Goal: Task Accomplishment & Management: Use online tool/utility

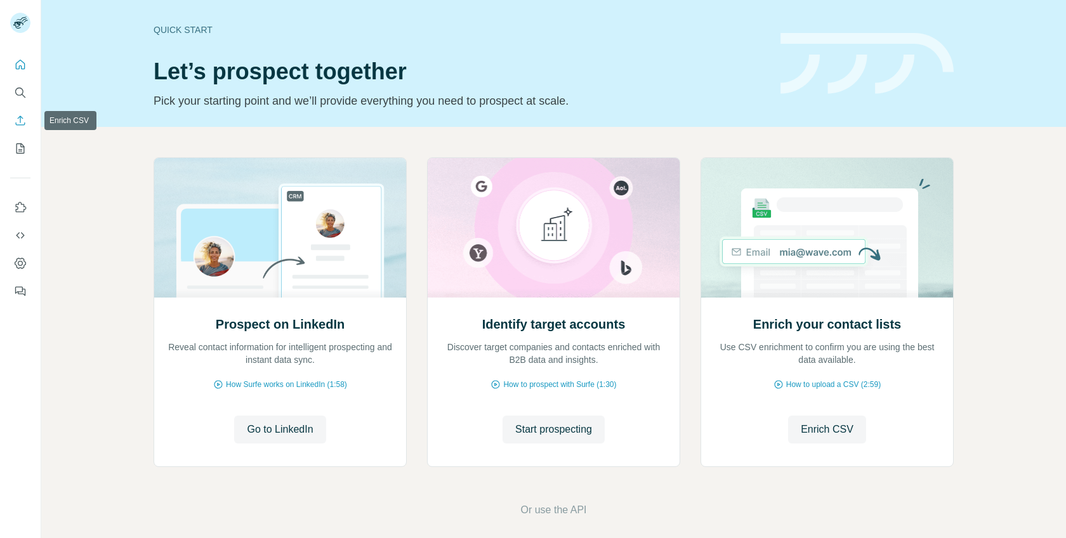
click at [15, 126] on icon "Enrich CSV" at bounding box center [20, 120] width 13 height 13
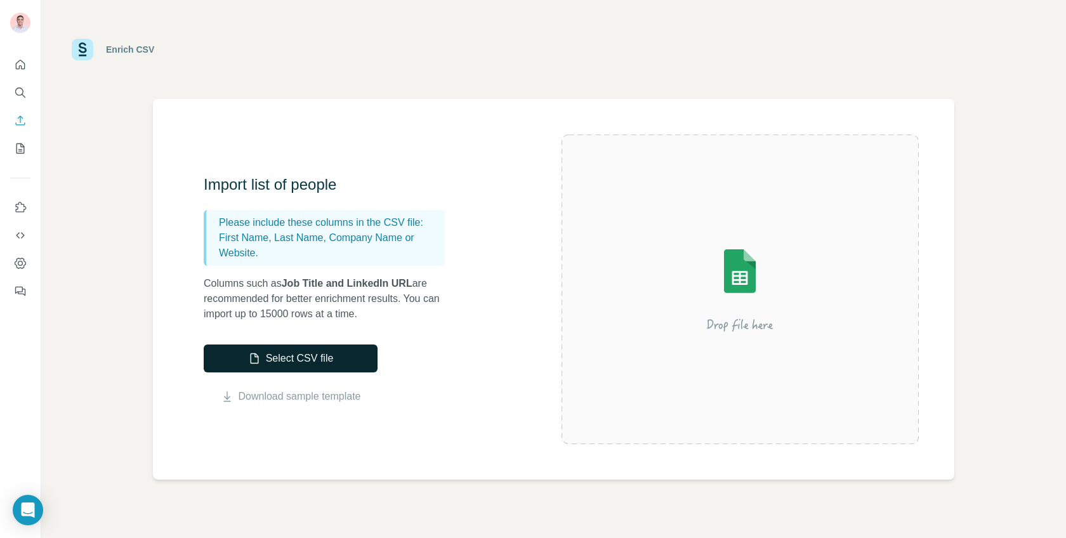
click at [282, 354] on button "Select CSV file" at bounding box center [291, 358] width 174 height 28
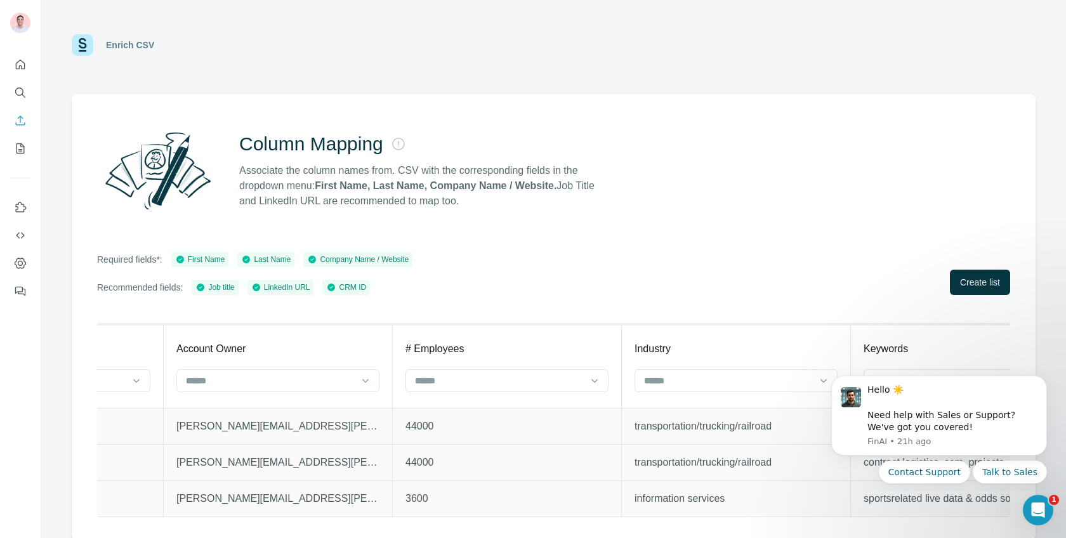
scroll to position [0, 4545]
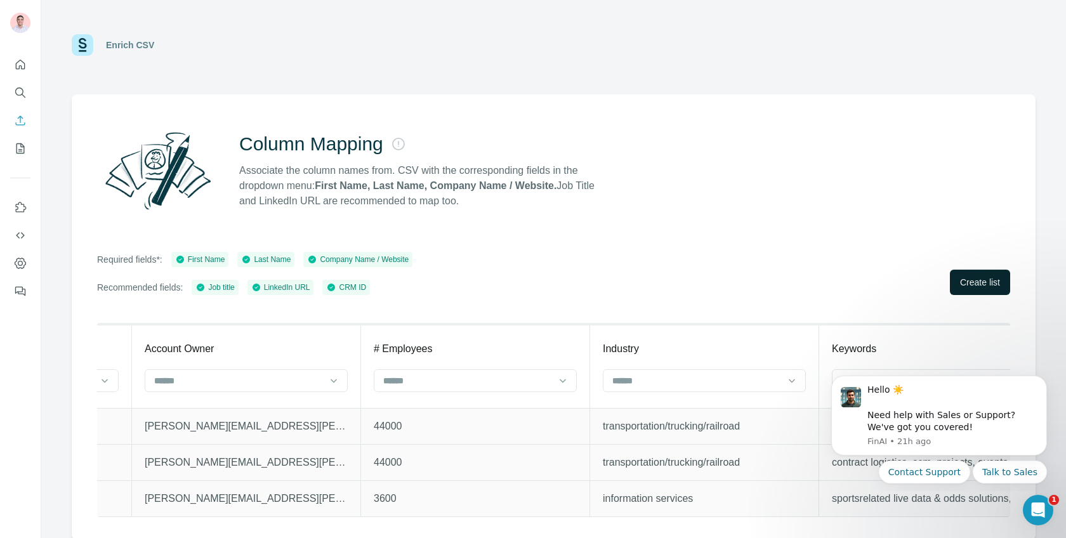
click at [966, 283] on span "Create list" at bounding box center [980, 282] width 40 height 13
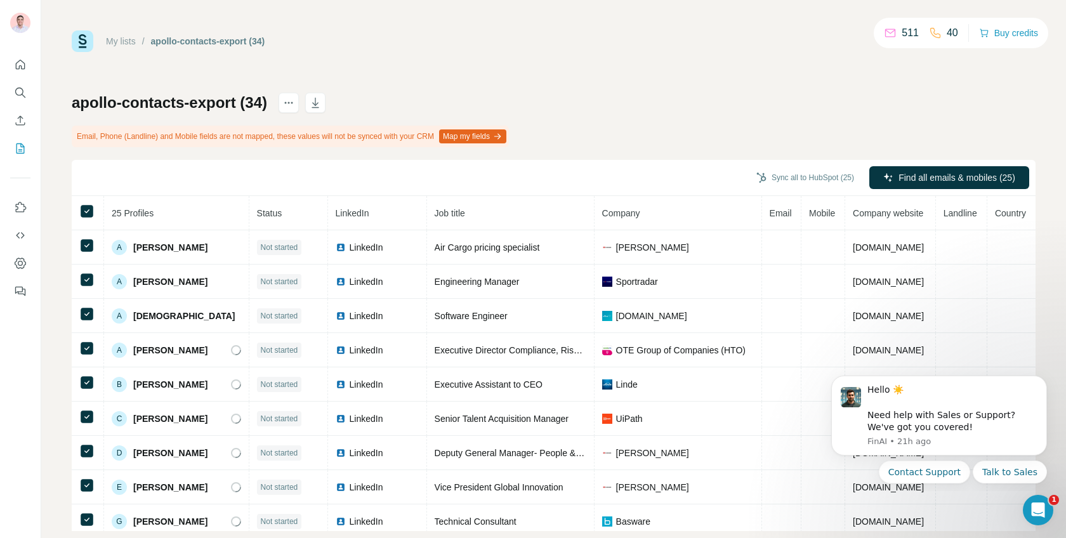
click at [981, 164] on div "Sync all to HubSpot (25) Find all emails & mobiles (25)" at bounding box center [554, 178] width 964 height 36
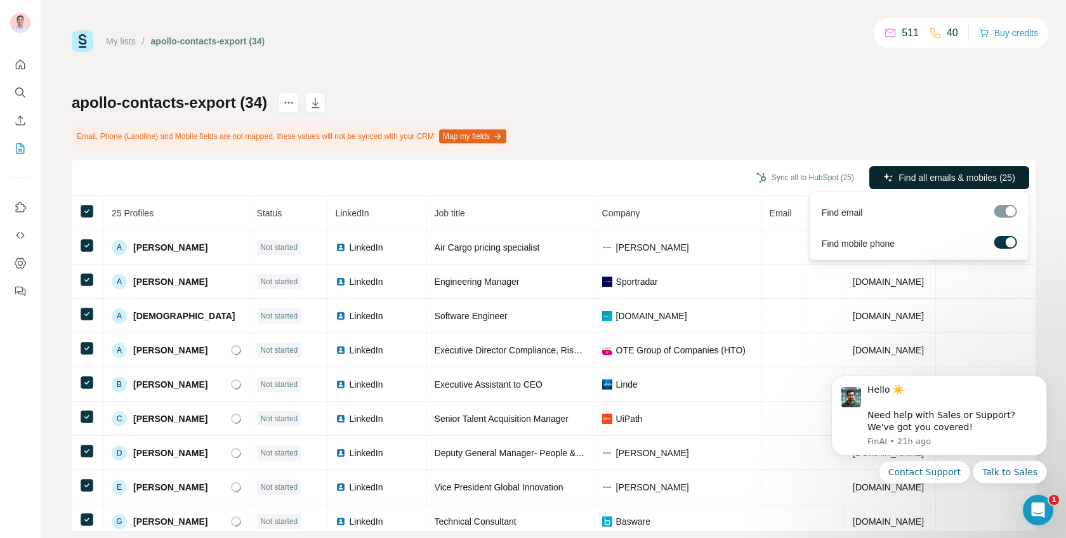
click at [952, 177] on span "Find all emails & mobiles (25)" at bounding box center [956, 177] width 117 height 13
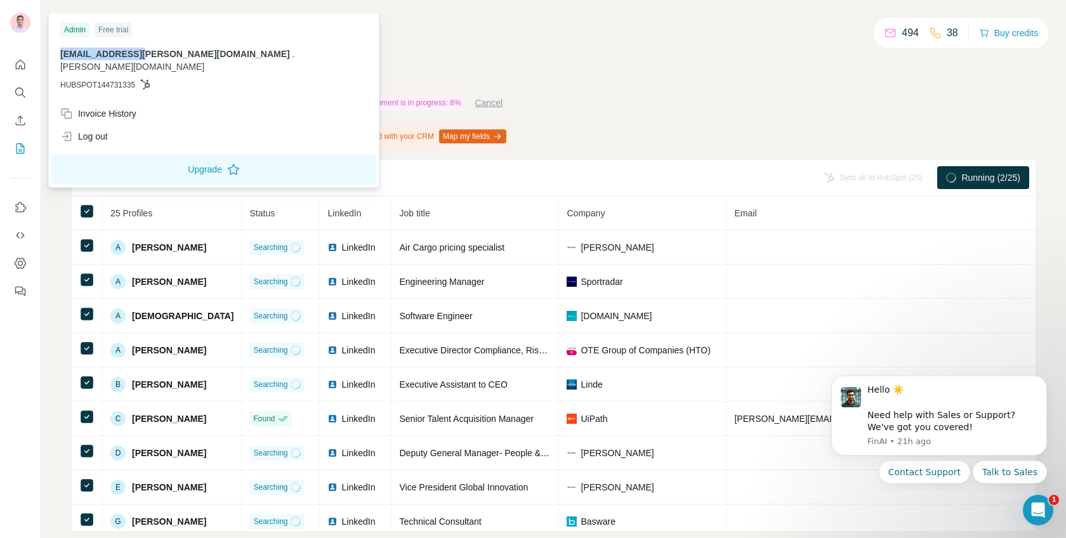
drag, startPoint x: 58, startPoint y: 54, endPoint x: 141, endPoint y: 50, distance: 83.2
click at [141, 50] on div "Admin Free trial info@maged.co.uk . maged.co.uk HUBSPOT144731335" at bounding box center [213, 59] width 325 height 86
copy span "[EMAIL_ADDRESS][PERSON_NAME][DOMAIN_NAME]"
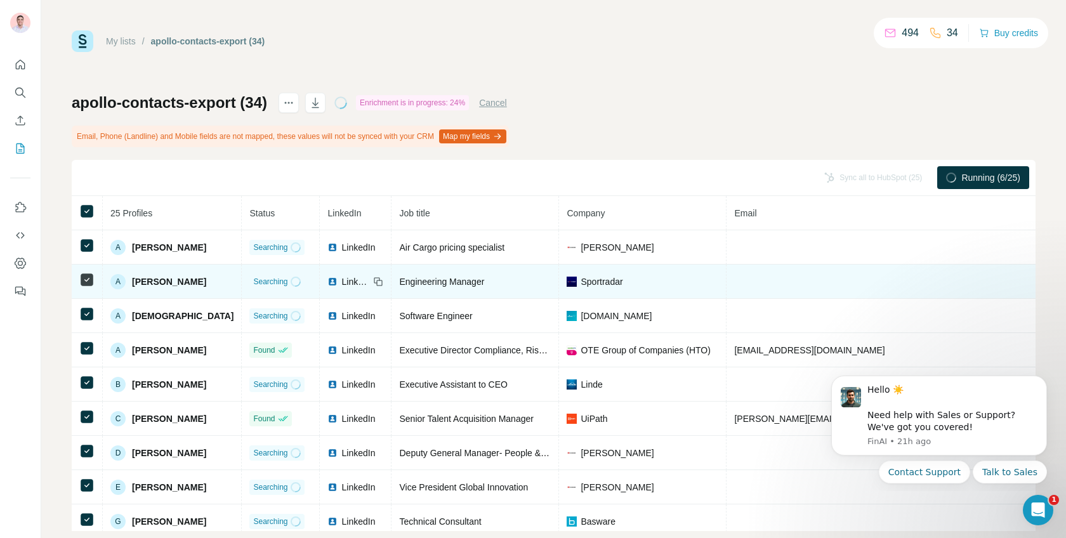
click at [327, 280] on img at bounding box center [332, 282] width 10 height 10
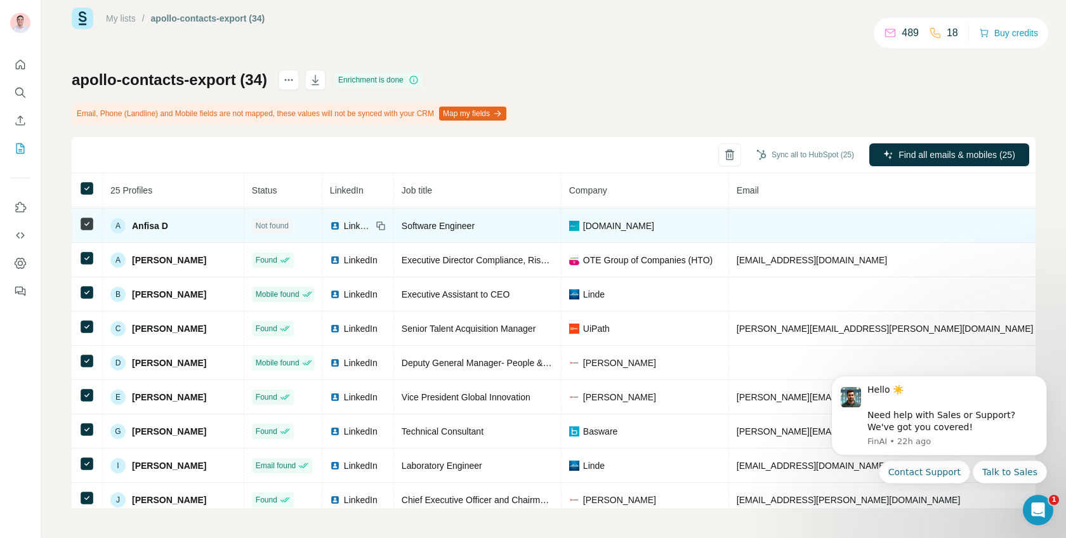
scroll to position [73, 0]
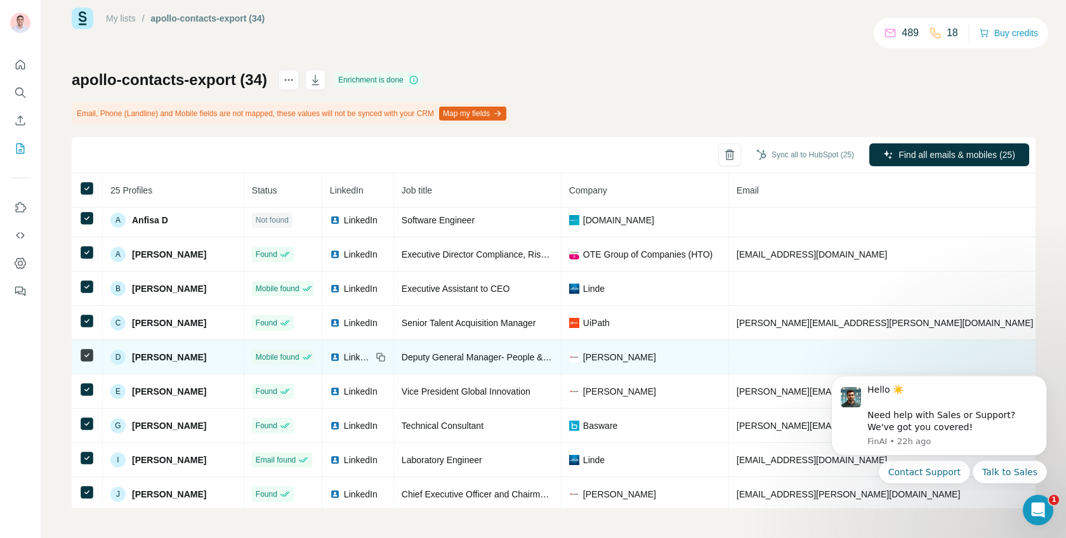
click at [344, 353] on span "LinkedIn" at bounding box center [358, 357] width 28 height 13
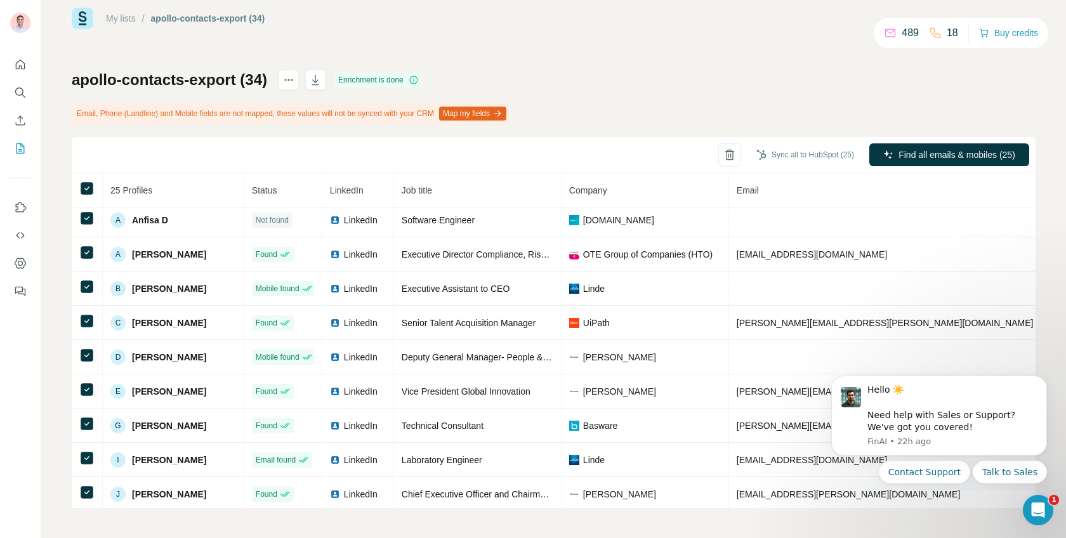
click at [126, 20] on link "My lists" at bounding box center [121, 18] width 30 height 10
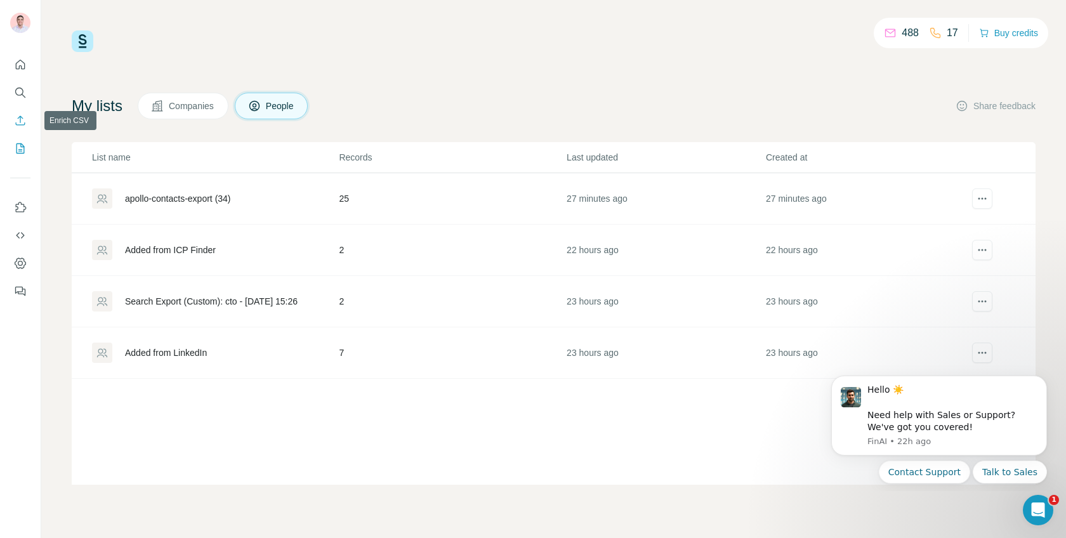
click at [25, 121] on icon "Enrich CSV" at bounding box center [20, 120] width 13 height 13
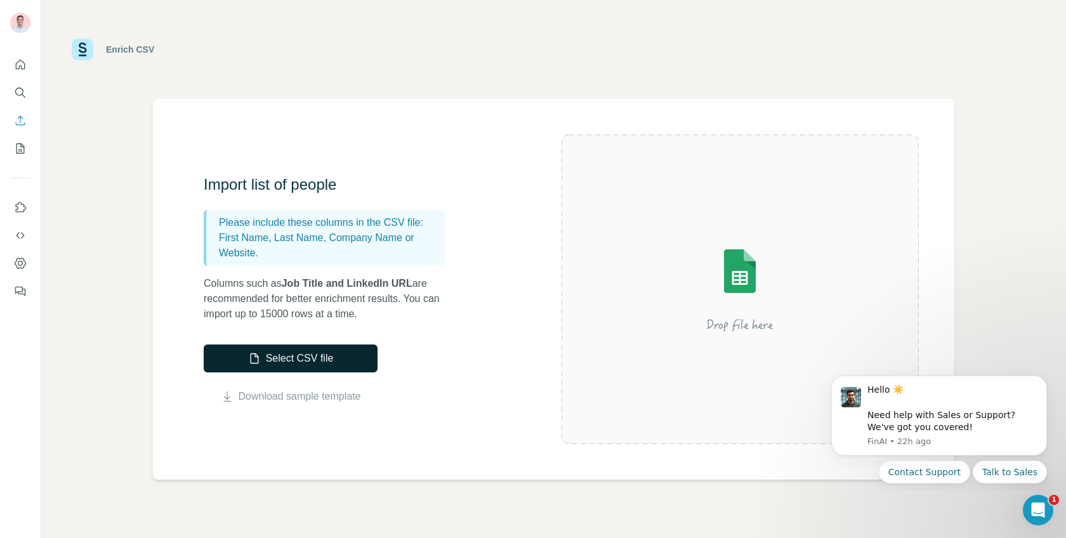
click at [318, 358] on button "Select CSV file" at bounding box center [291, 358] width 174 height 28
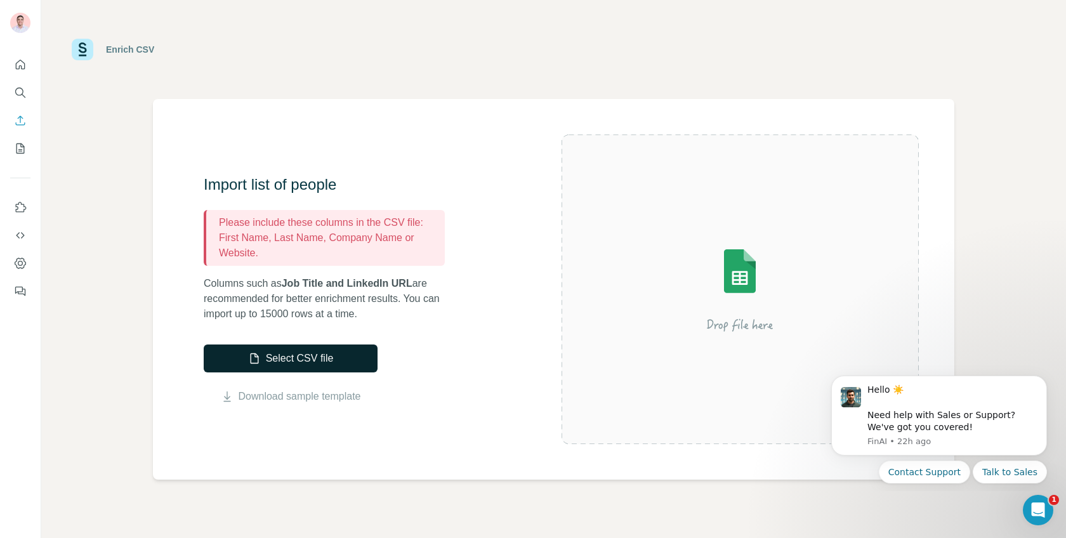
click at [365, 354] on button "Select CSV file" at bounding box center [291, 358] width 174 height 28
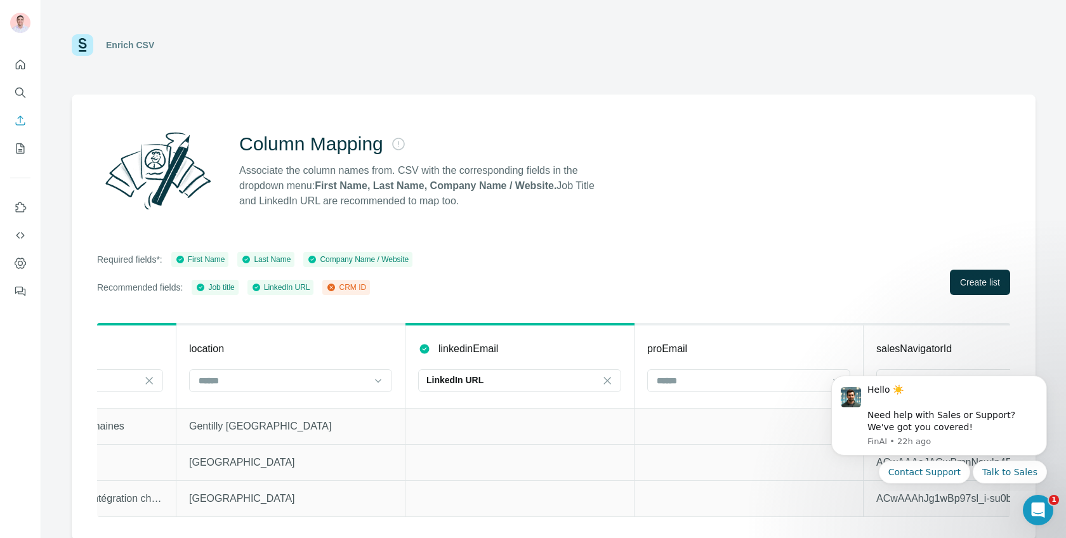
scroll to position [0, 874]
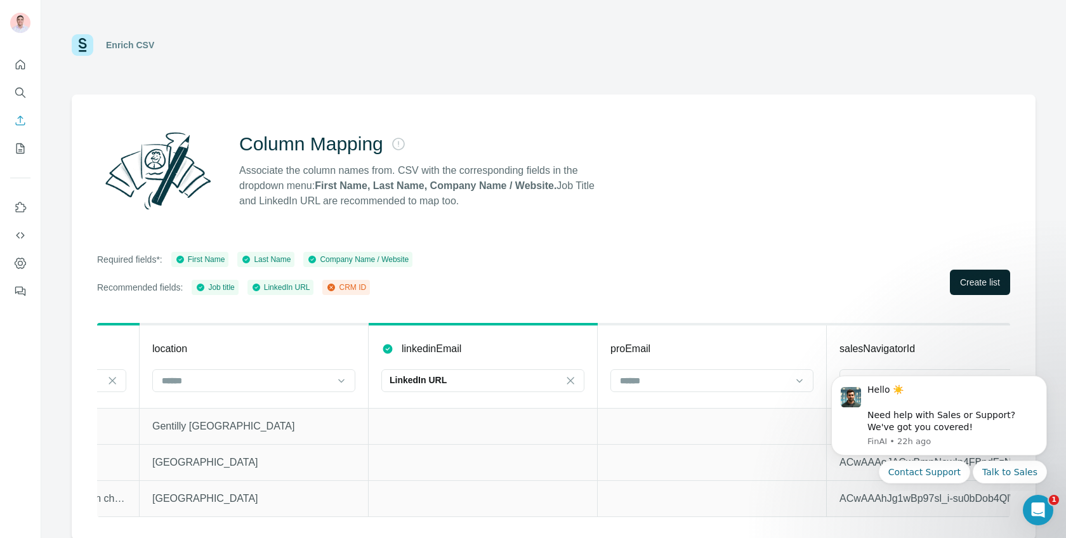
click at [988, 271] on button "Create list" at bounding box center [980, 282] width 60 height 25
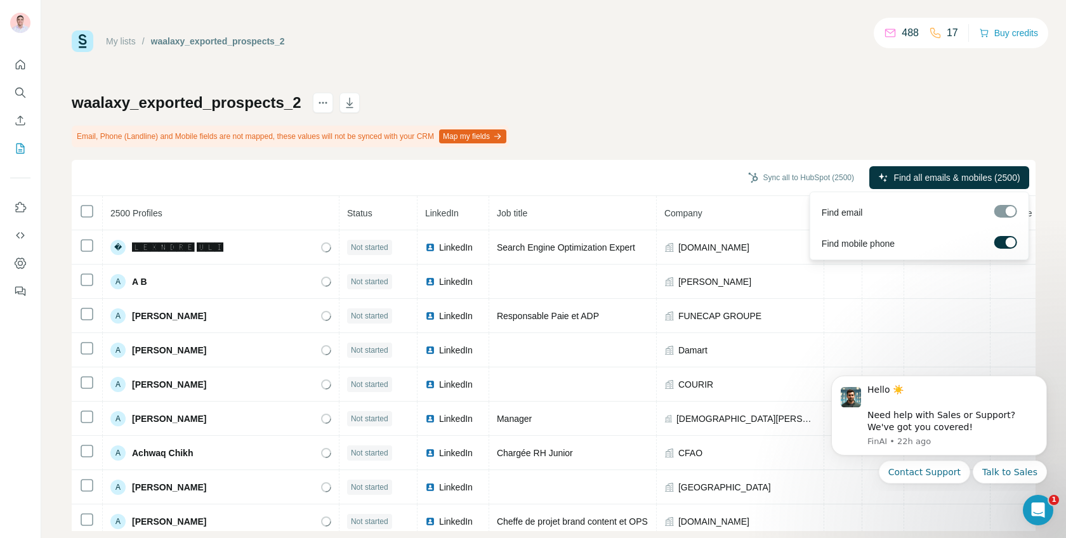
click at [1002, 239] on label at bounding box center [1005, 242] width 23 height 13
click at [968, 180] on span "Find all emails (2500)" at bounding box center [977, 177] width 85 height 13
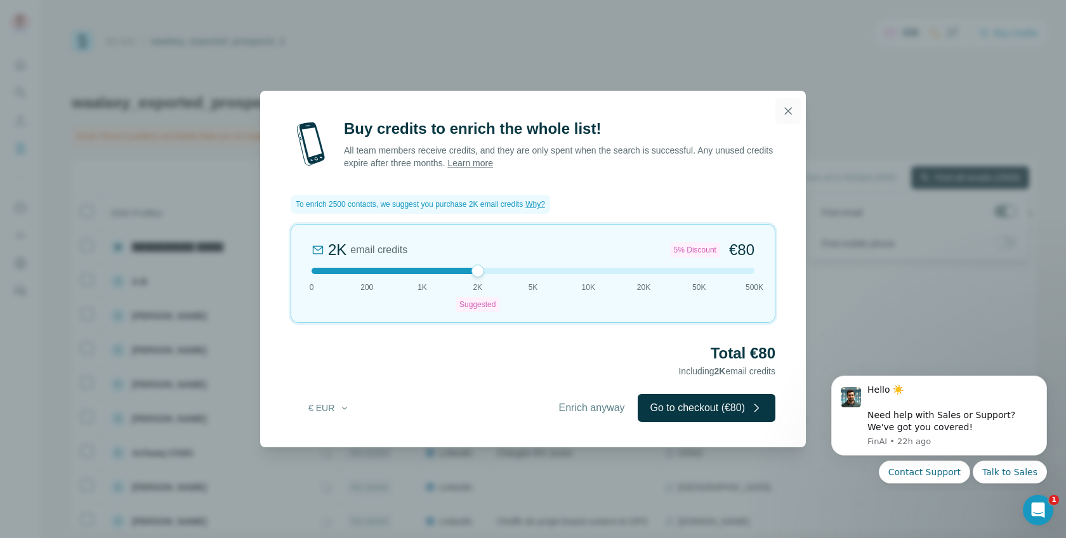
click at [778, 117] on button "button" at bounding box center [787, 110] width 25 height 25
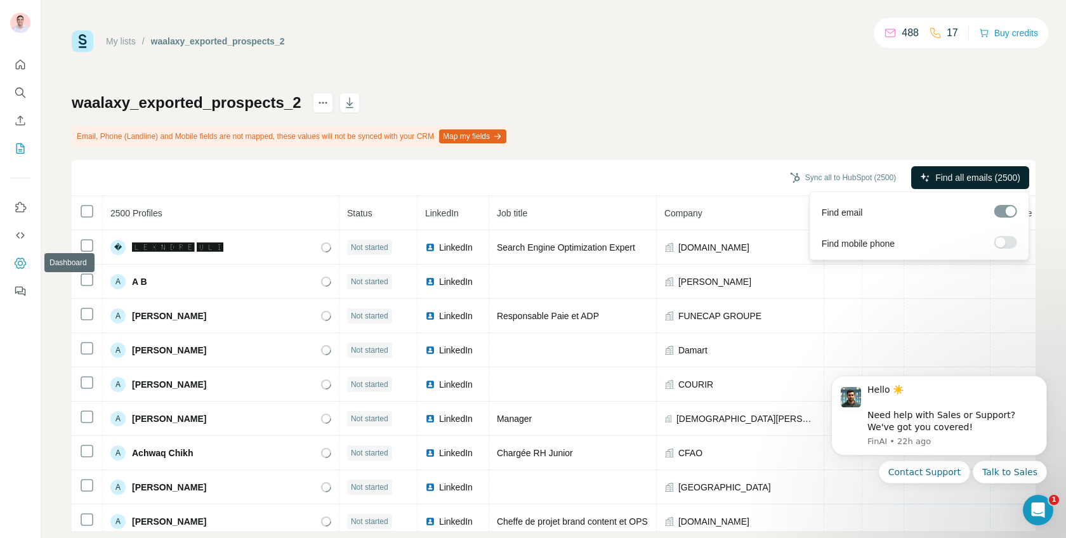
click at [24, 257] on icon "Dashboard" at bounding box center [20, 263] width 13 height 13
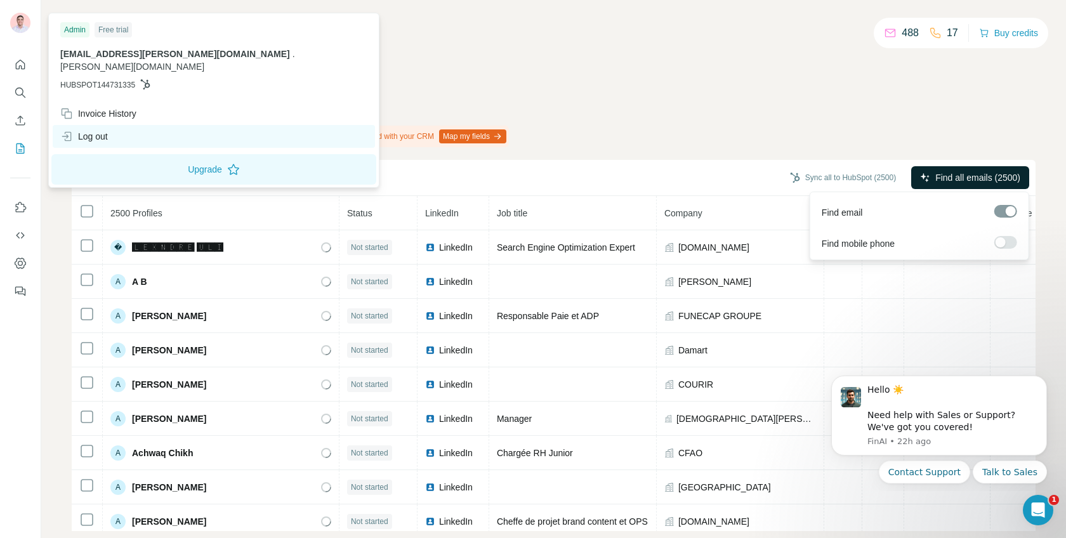
click at [108, 130] on div "Log out" at bounding box center [84, 136] width 48 height 13
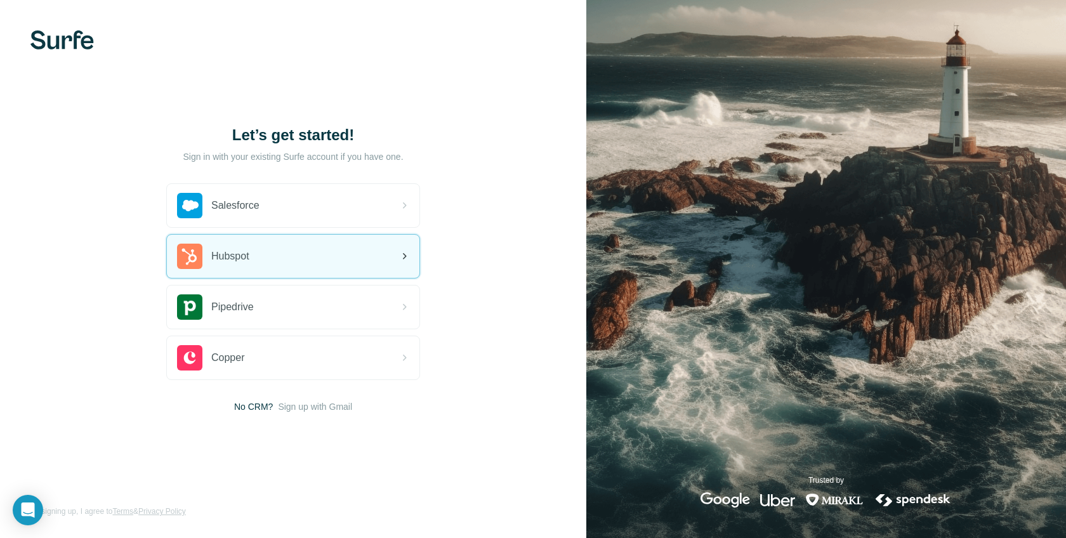
click at [294, 247] on div "Hubspot" at bounding box center [293, 256] width 252 height 43
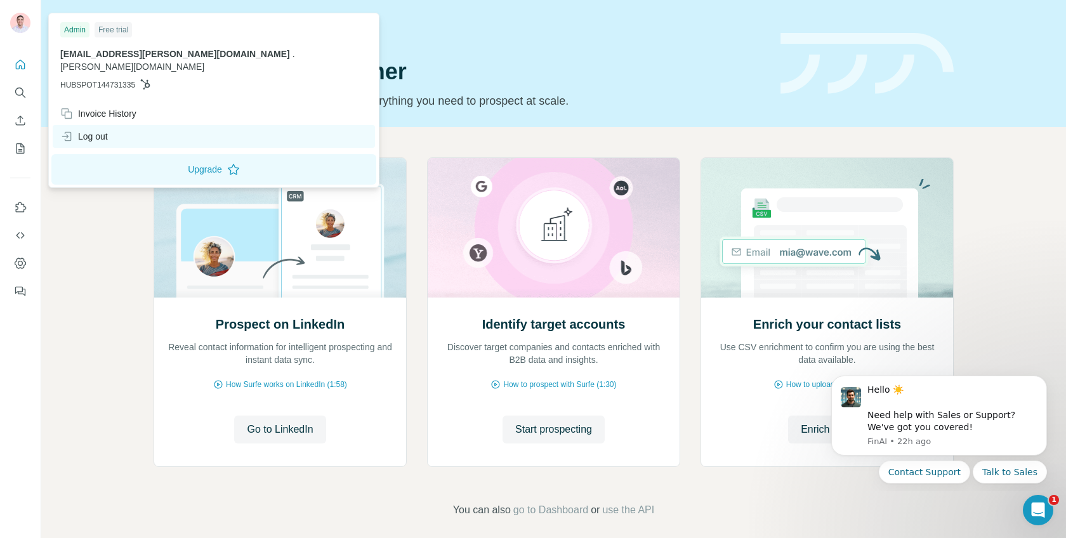
click at [108, 130] on div "Log out" at bounding box center [84, 136] width 48 height 13
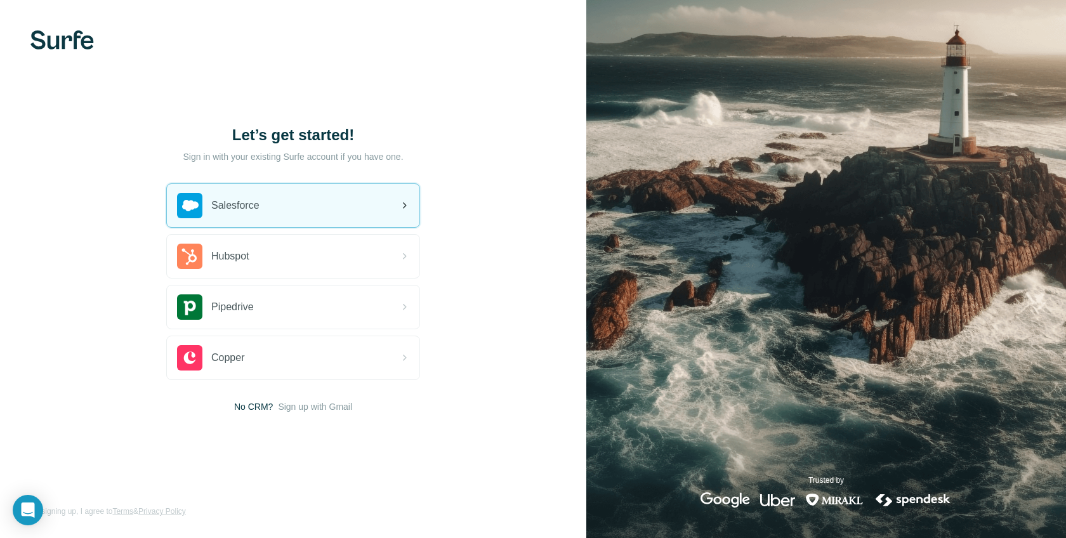
click at [265, 213] on div "Salesforce" at bounding box center [293, 205] width 252 height 43
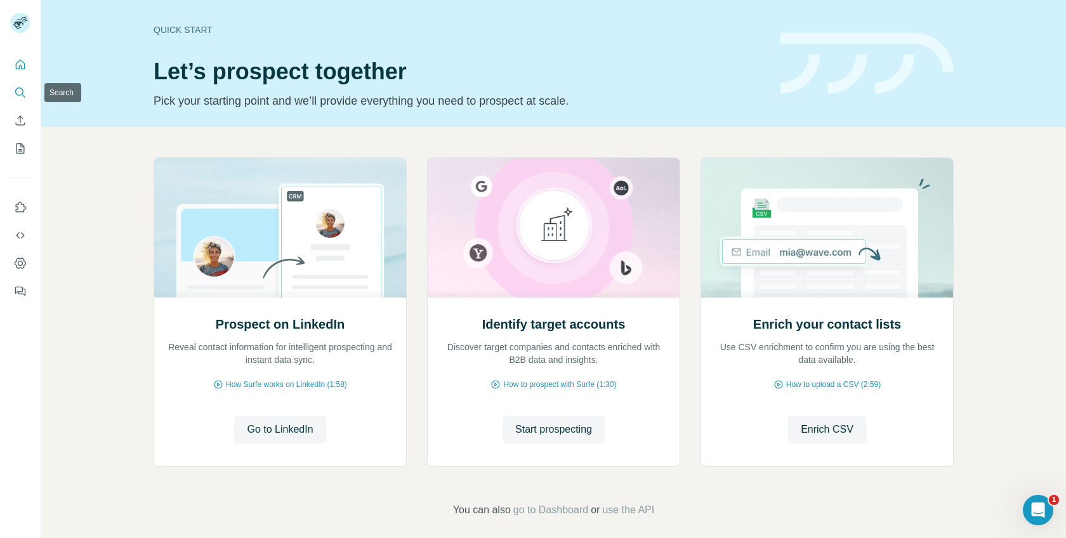
click at [22, 82] on button "Search" at bounding box center [20, 92] width 20 height 23
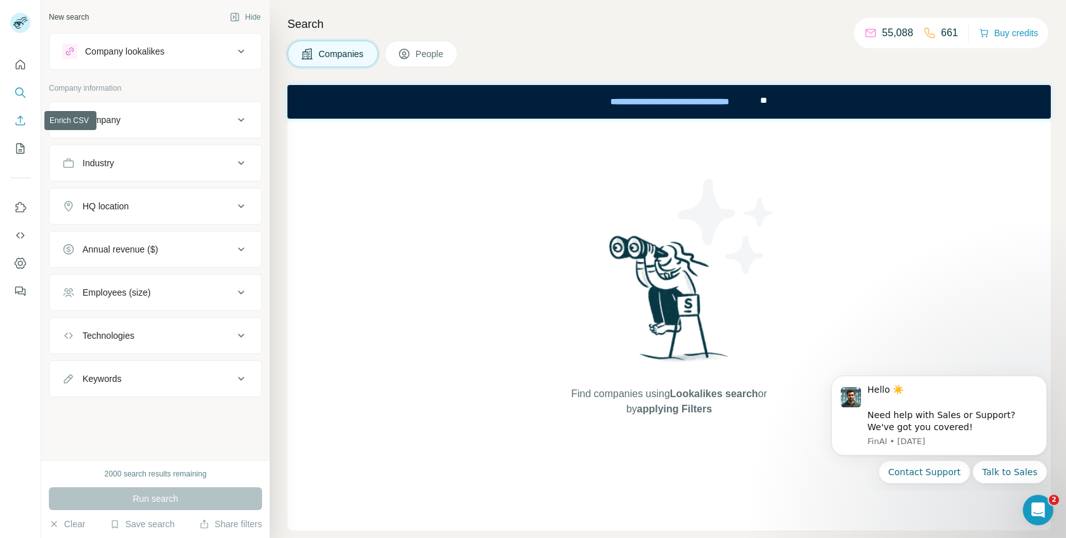
click at [18, 115] on icon "Enrich CSV" at bounding box center [20, 120] width 13 height 13
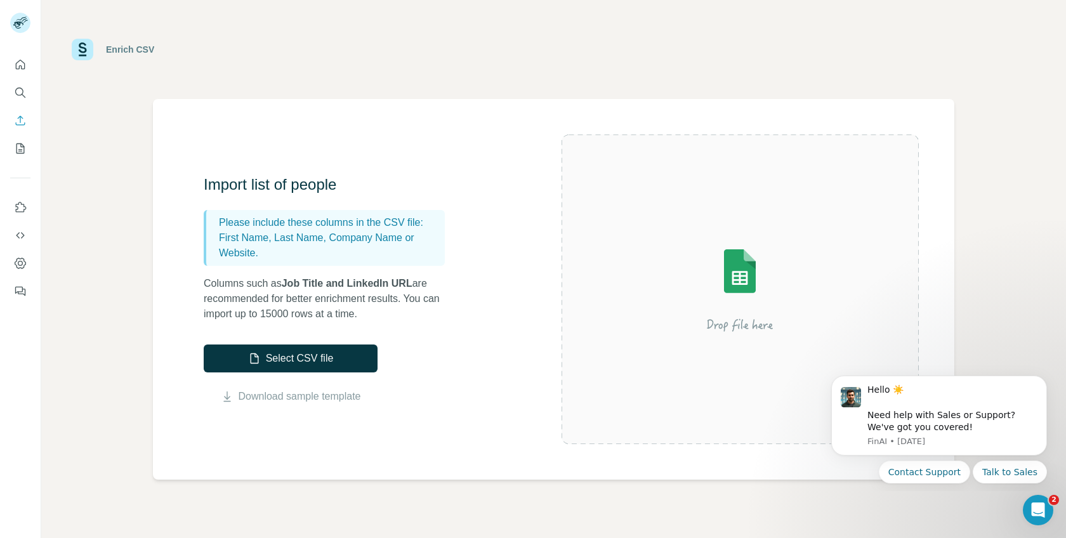
click at [216, 339] on div "Import list of people Please include these columns in the CSV file: First Name,…" at bounding box center [383, 289] width 358 height 230
click at [218, 348] on button "Select CSV file" at bounding box center [291, 358] width 174 height 28
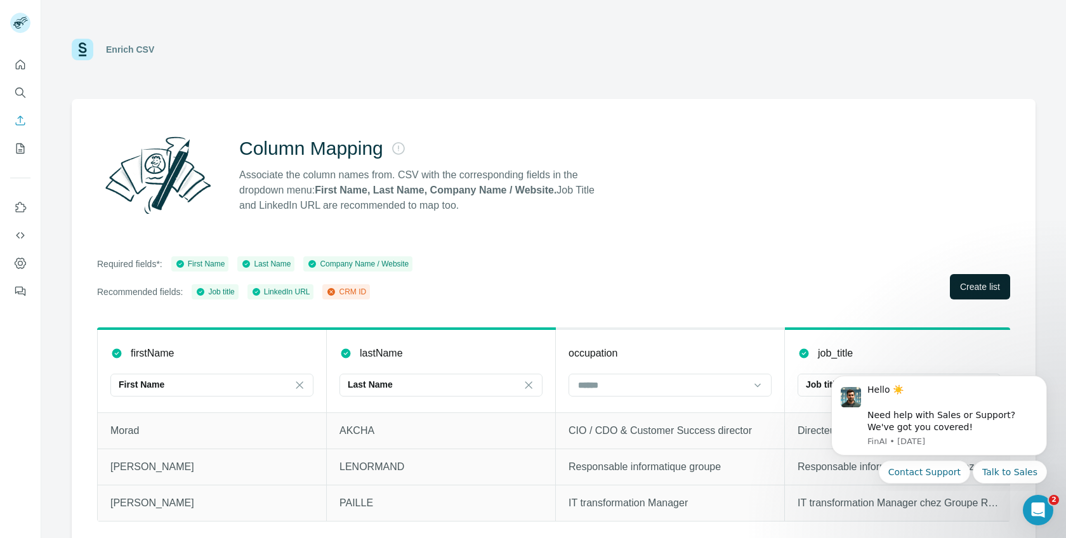
click at [995, 284] on span "Create list" at bounding box center [980, 286] width 40 height 13
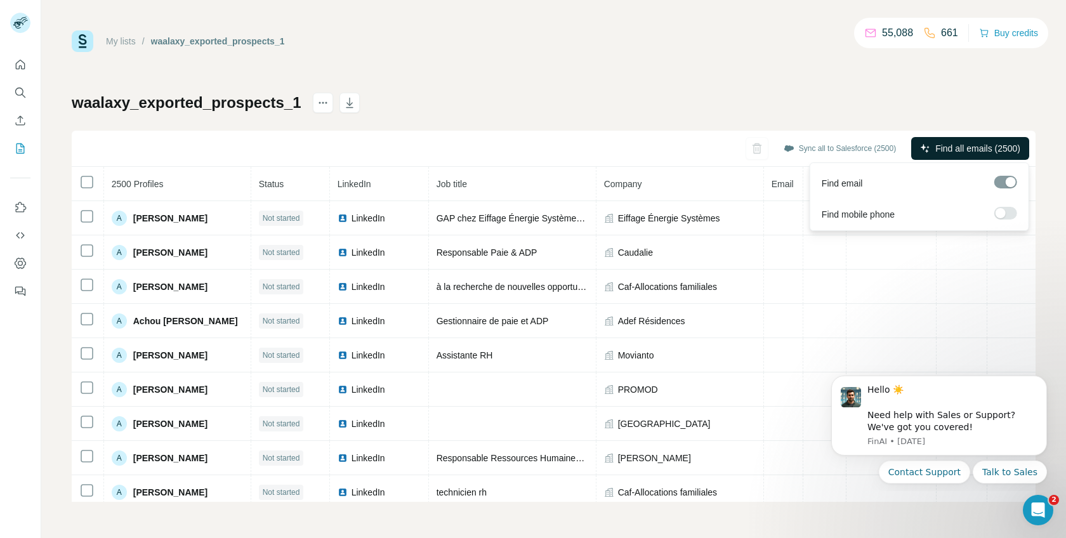
click at [994, 144] on span "Find all emails (2500)" at bounding box center [977, 148] width 85 height 13
